Goal: Information Seeking & Learning: Learn about a topic

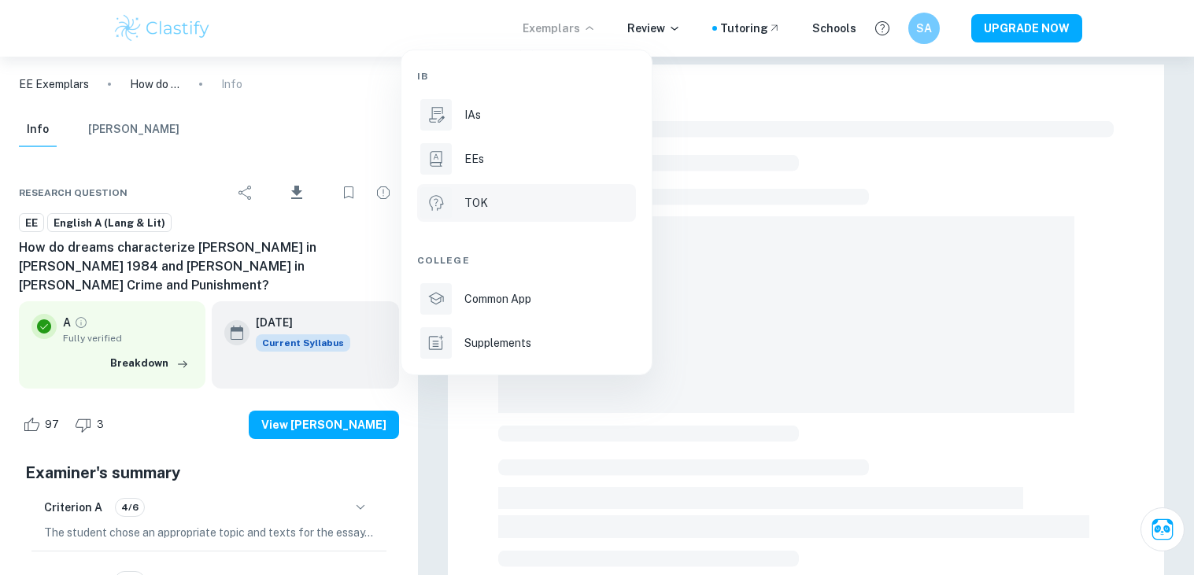
click at [472, 209] on div "TOK" at bounding box center [548, 202] width 168 height 17
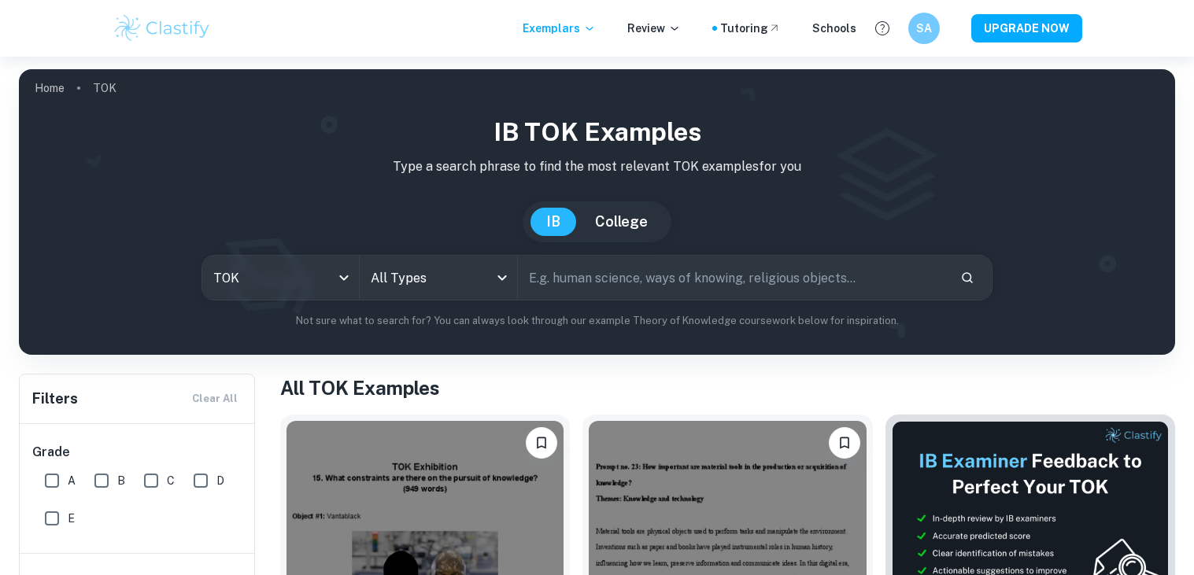
scroll to position [266, 0]
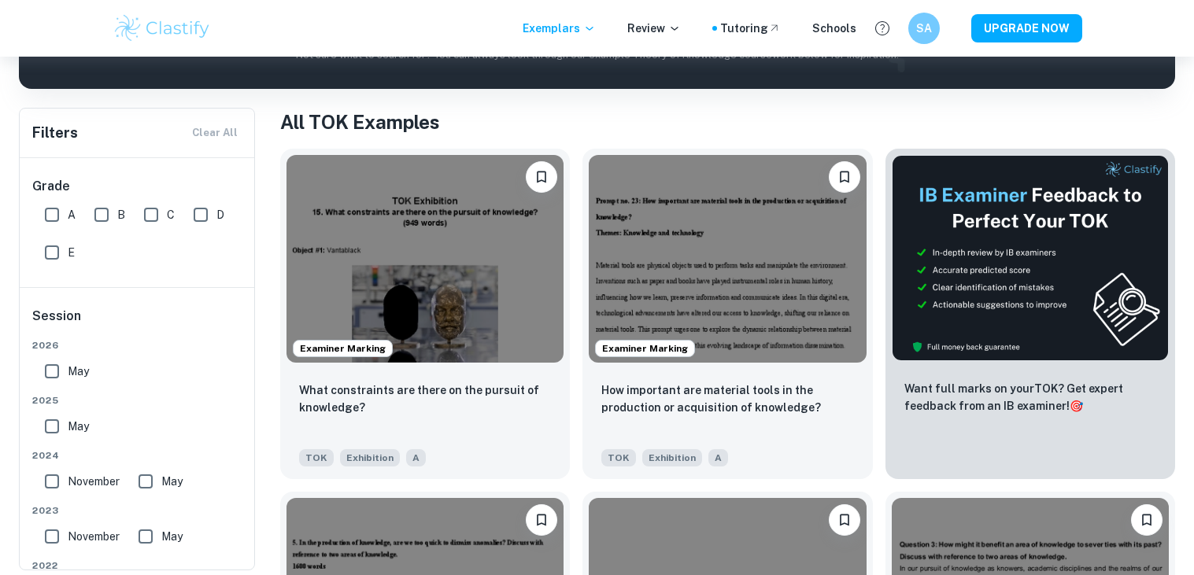
click at [52, 213] on input "A" at bounding box center [51, 214] width 31 height 31
checkbox input "true"
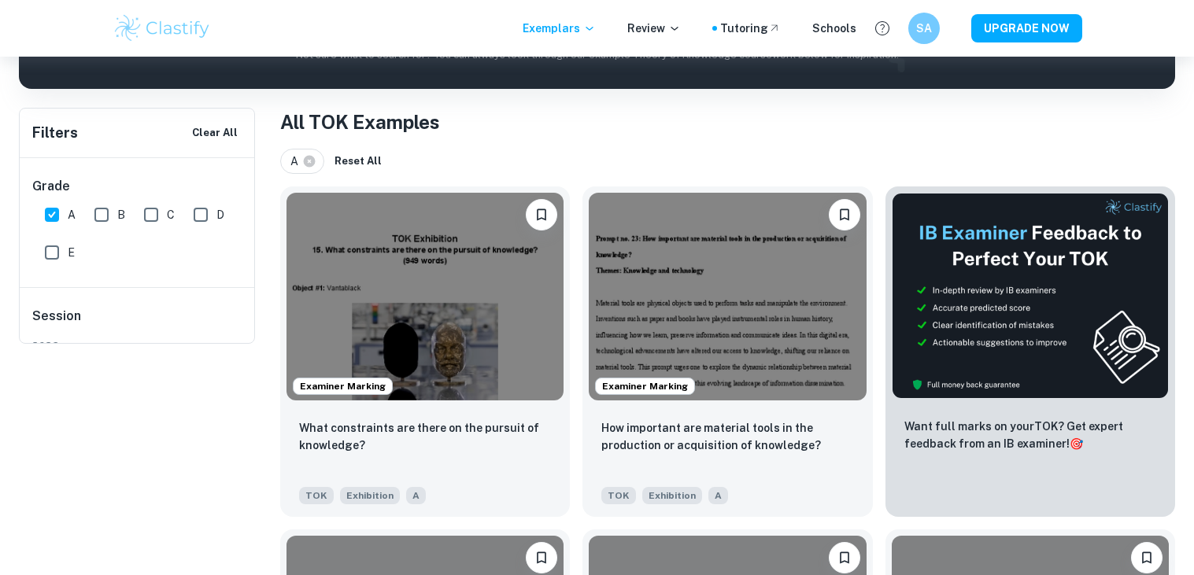
scroll to position [0, 0]
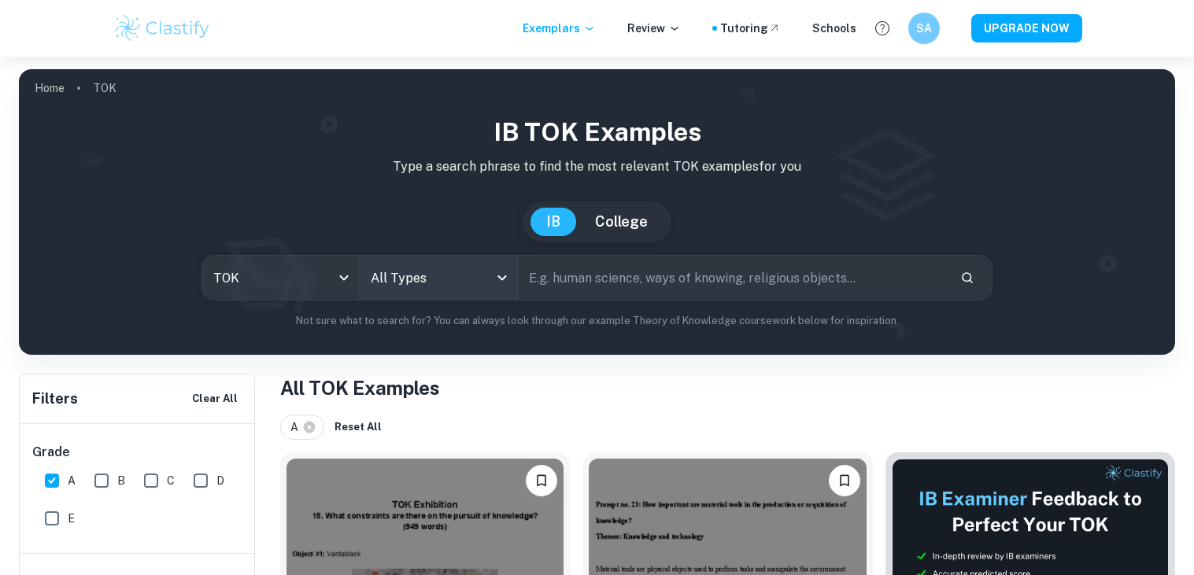
click at [443, 286] on body "We value your privacy We use cookies to enhance your browsing experience, serve…" at bounding box center [597, 344] width 1194 height 575
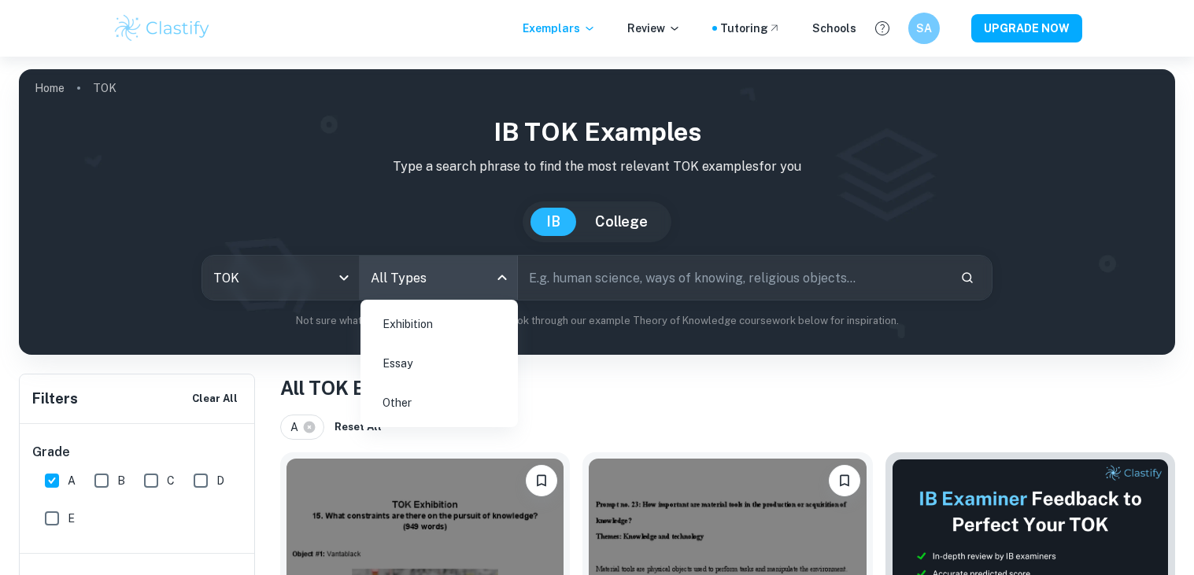
click at [397, 367] on li "Essay" at bounding box center [439, 364] width 145 height 36
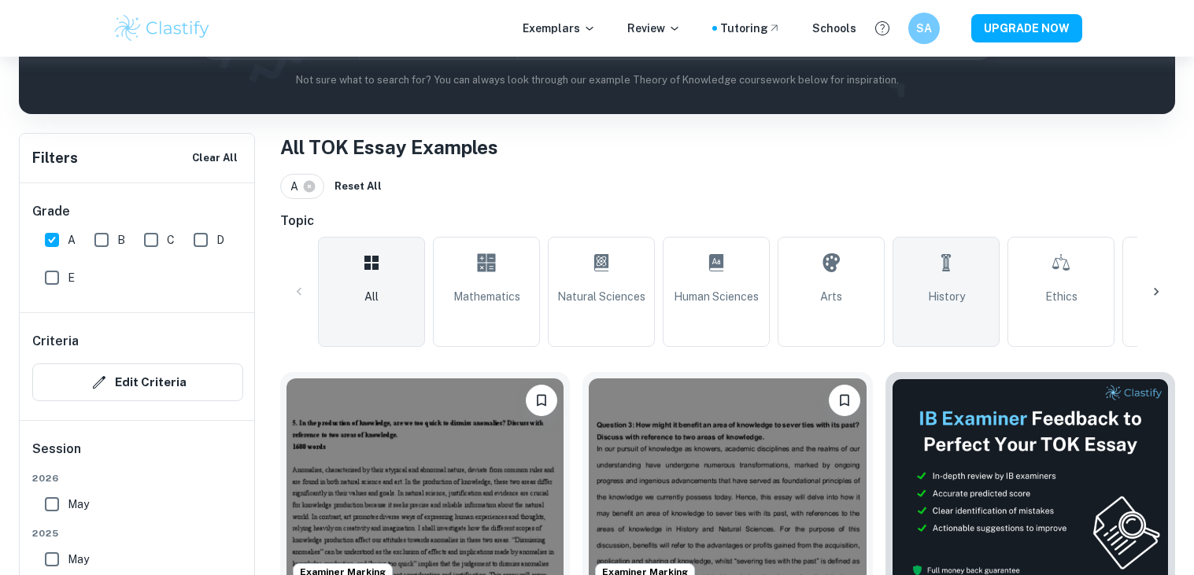
scroll to position [252, 0]
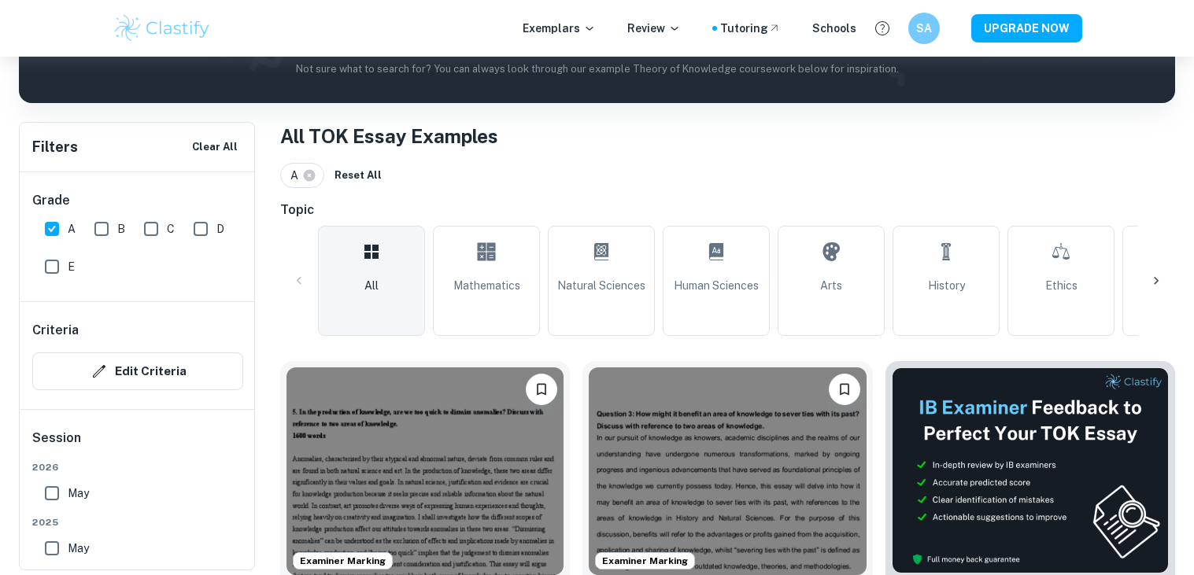
click at [951, 268] on icon at bounding box center [946, 252] width 19 height 38
click at [849, 48] on input "text" at bounding box center [733, 26] width 430 height 44
type input "History"
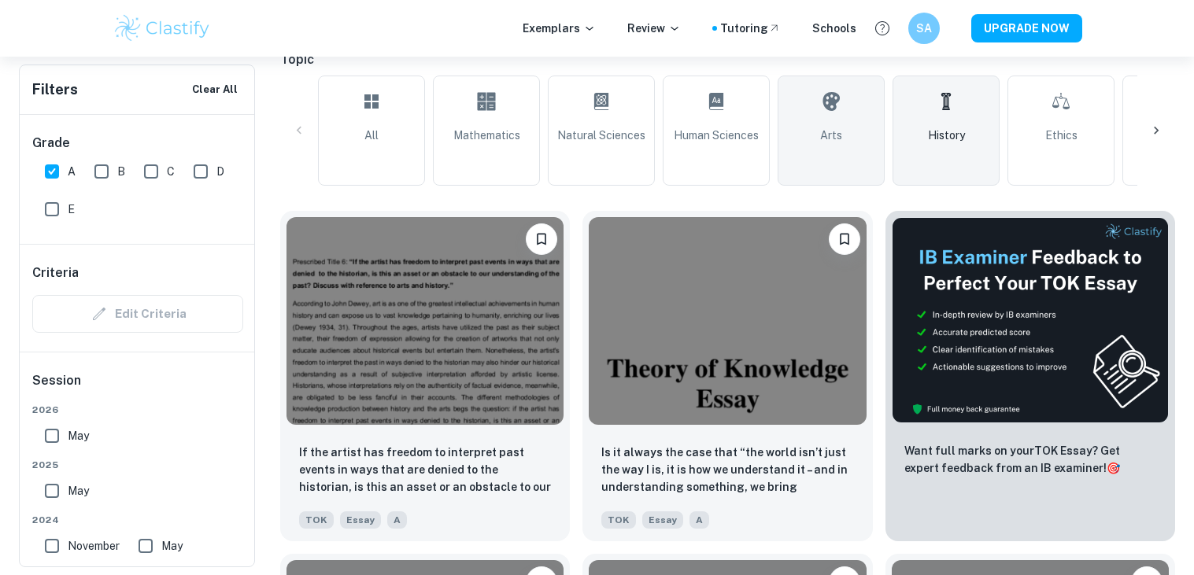
scroll to position [404, 0]
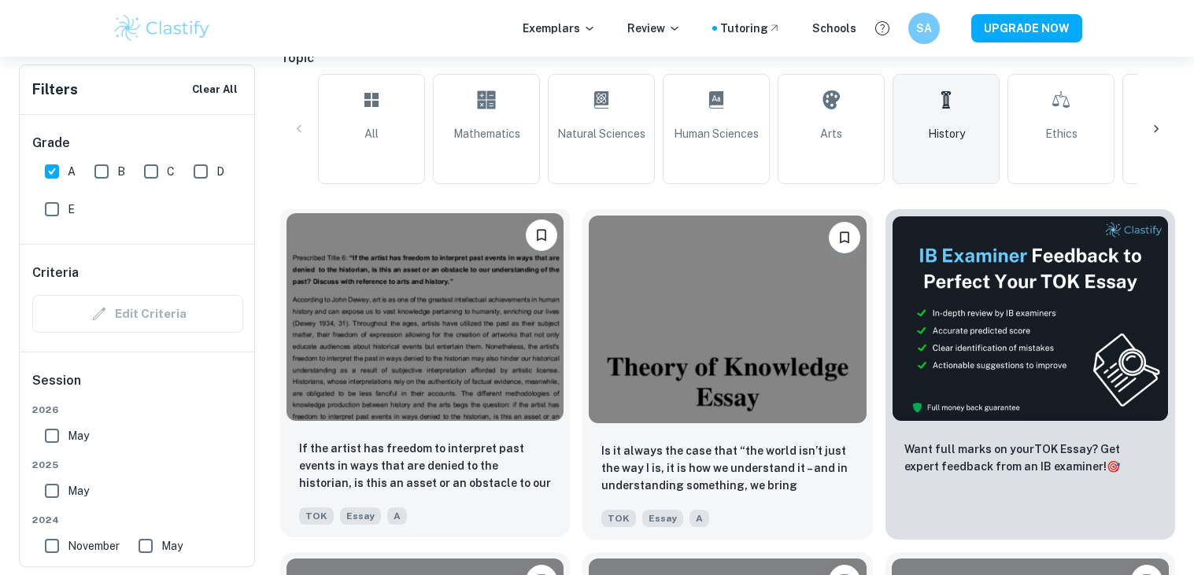
click at [441, 312] on img at bounding box center [424, 317] width 277 height 208
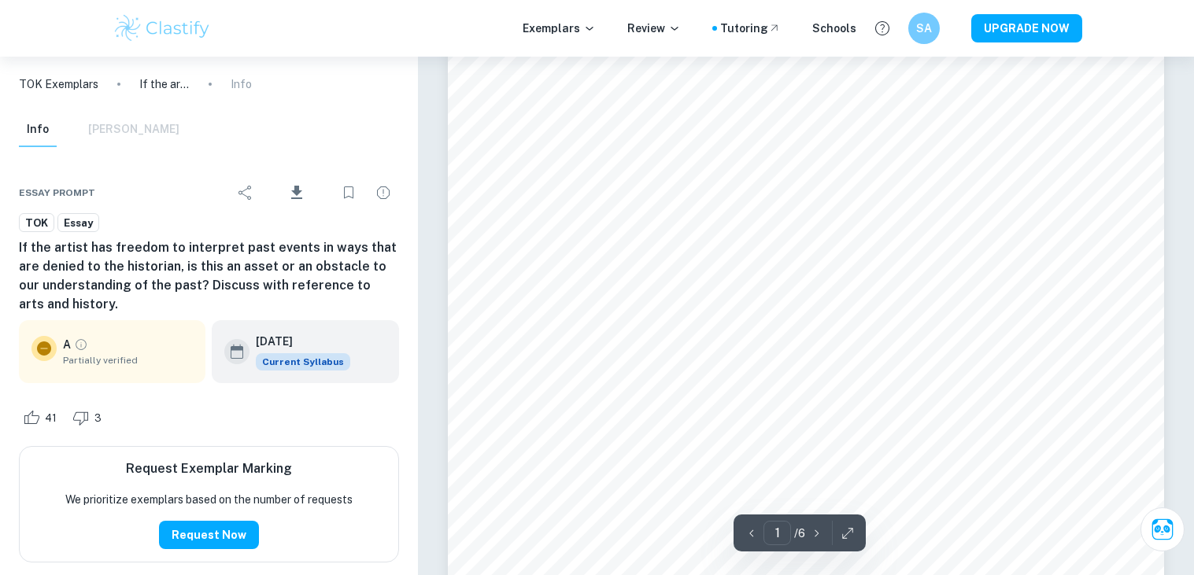
scroll to position [104, 0]
